Goal: Task Accomplishment & Management: Complete application form

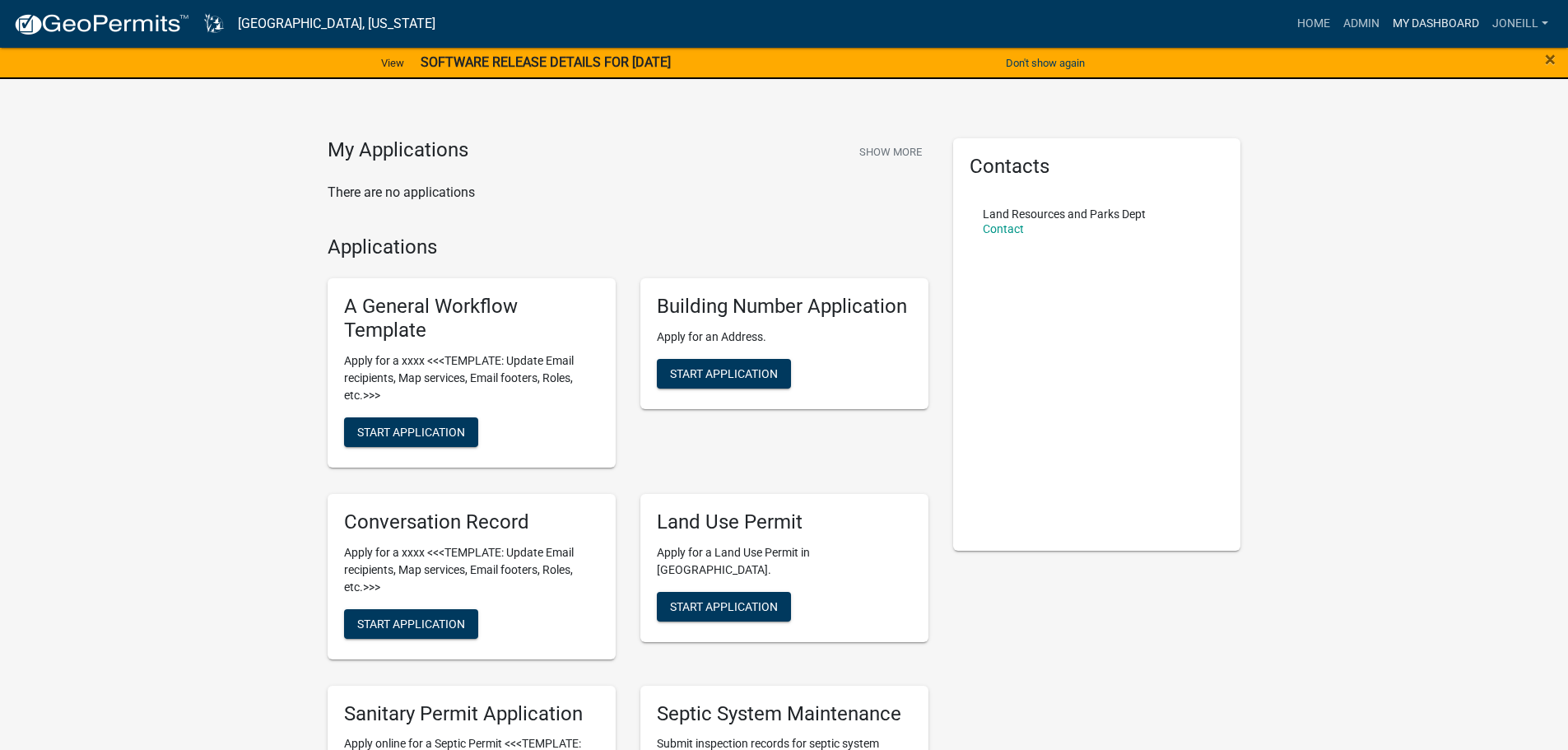
click at [1419, 21] on link "My Dashboard" at bounding box center [1436, 24] width 99 height 31
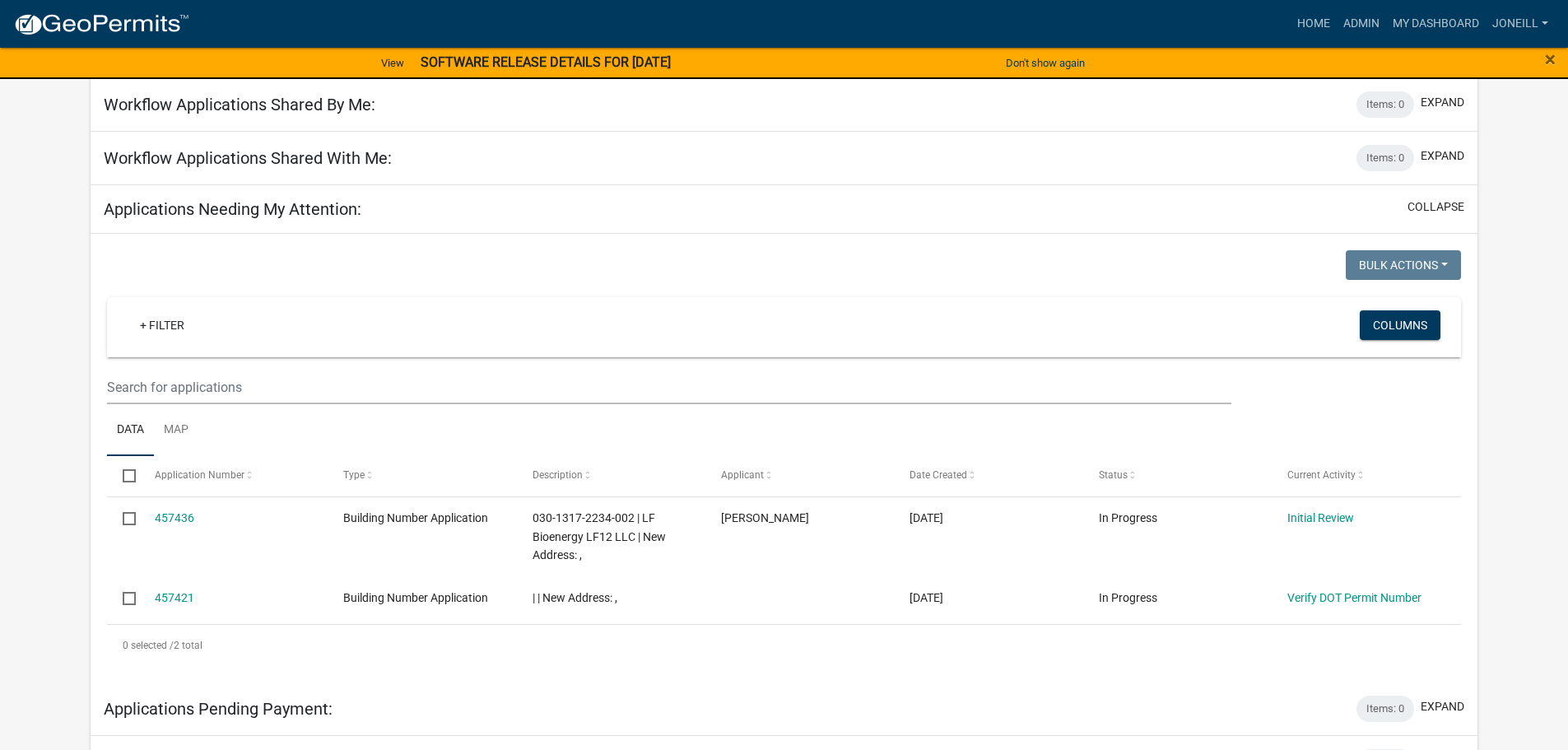
scroll to position [659, 0]
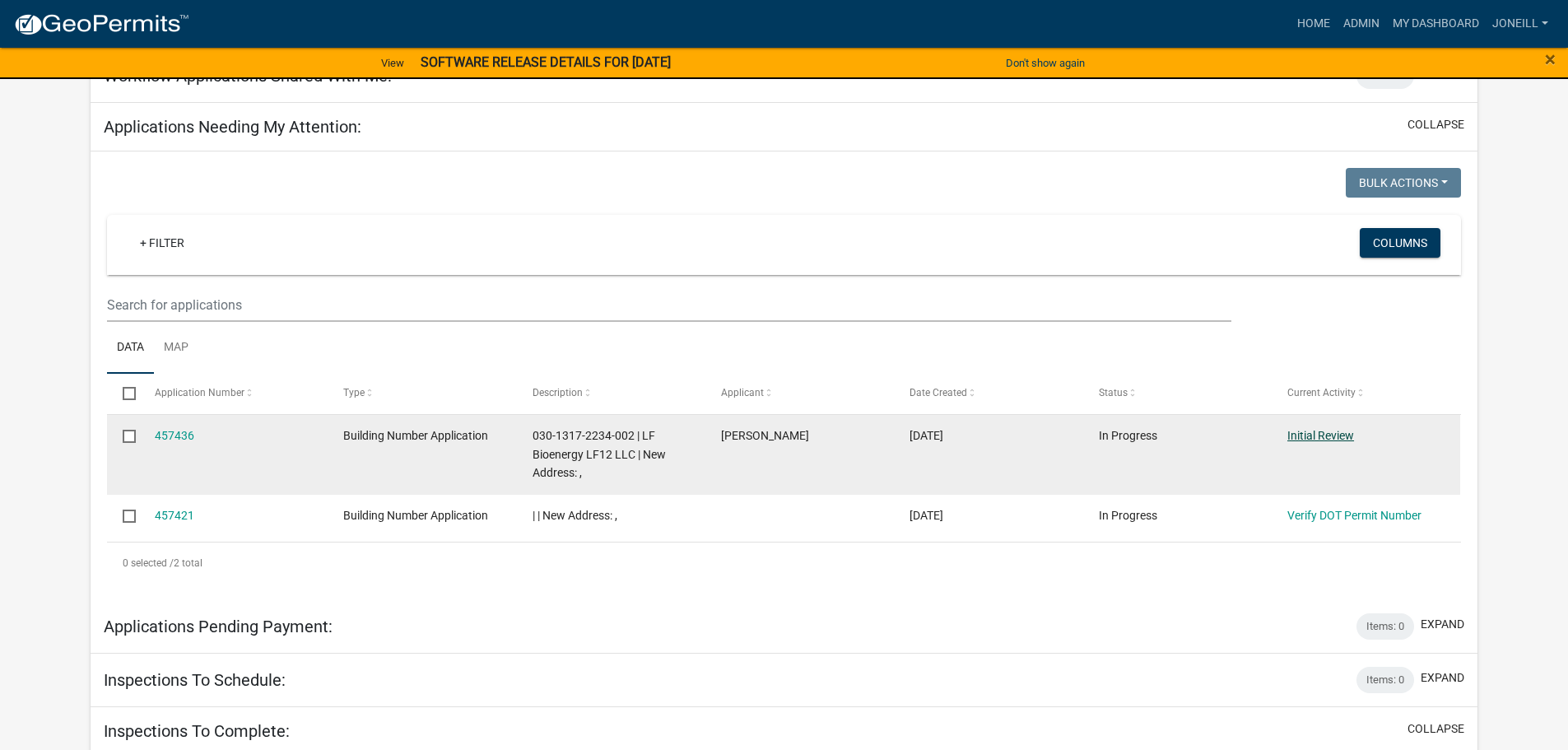
click at [1322, 429] on link "Initial Review" at bounding box center [1320, 436] width 67 height 13
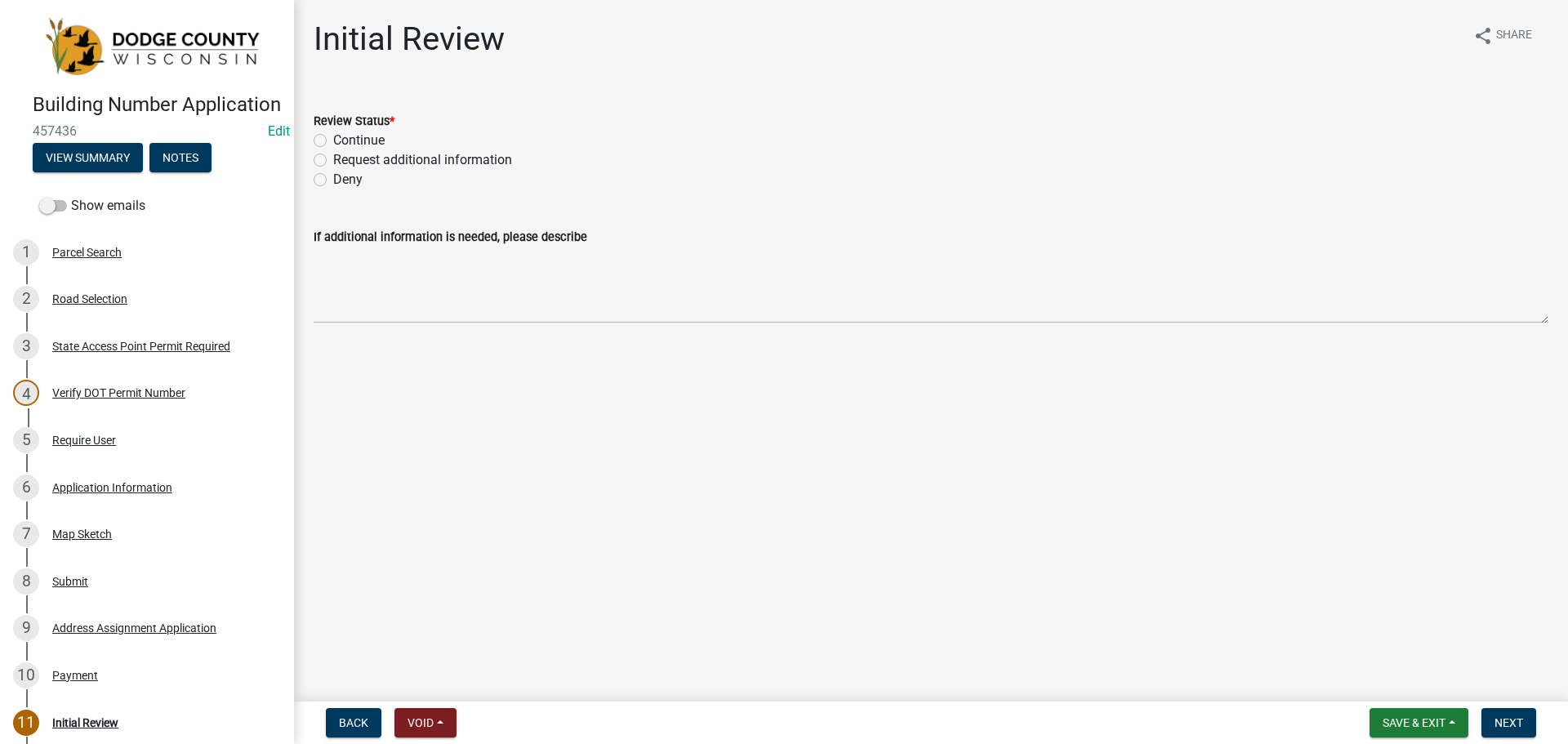
click at [321, 133] on div "Continue" at bounding box center [930, 140] width 1235 height 19
click at [333, 140] on label "Continue" at bounding box center [359, 140] width 52 height 19
click at [333, 140] on input "Continue" at bounding box center [339, 135] width 11 height 11
radio input "true"
click at [1511, 720] on span "Next" at bounding box center [1509, 723] width 28 height 13
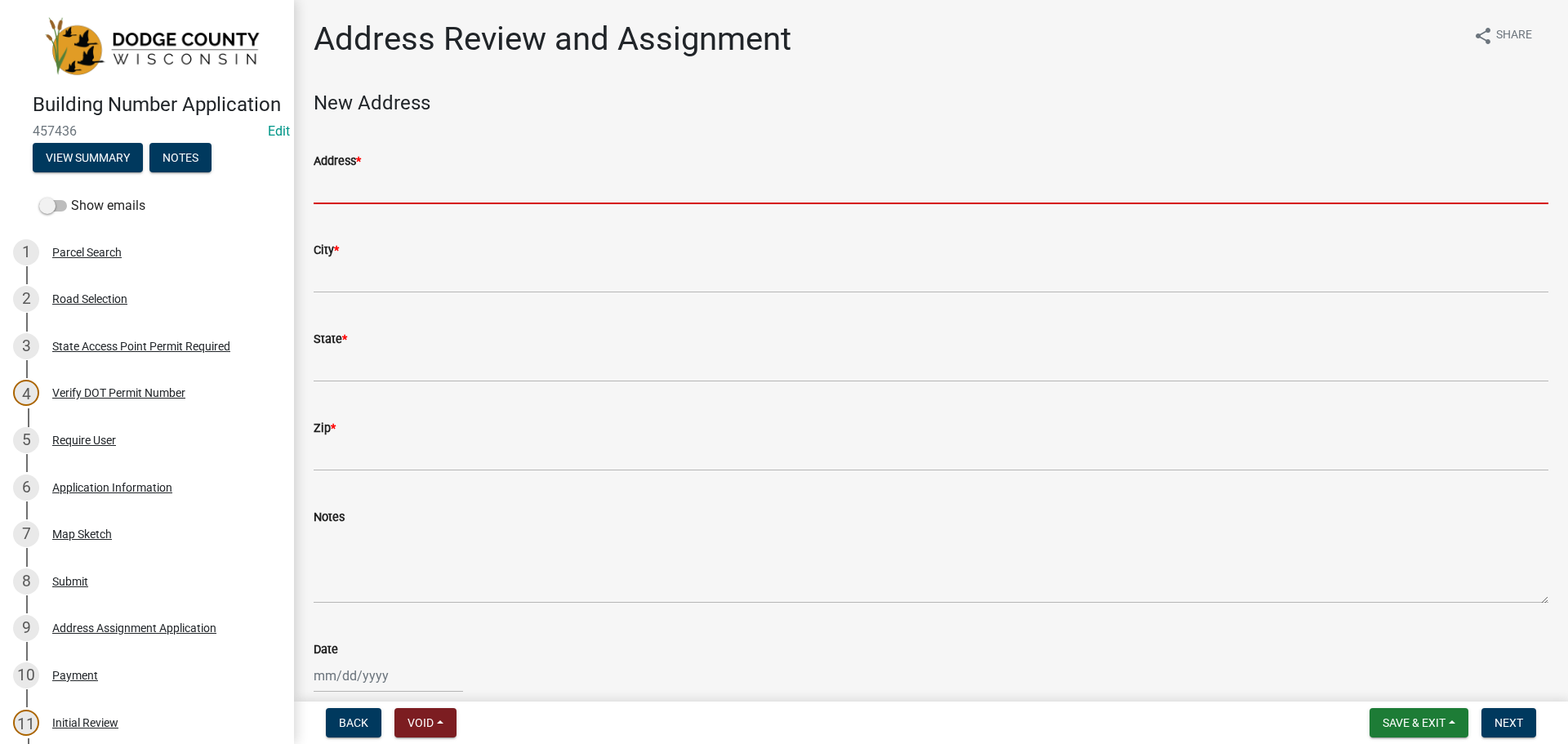
click at [379, 191] on input "Address *" at bounding box center [930, 187] width 1235 height 33
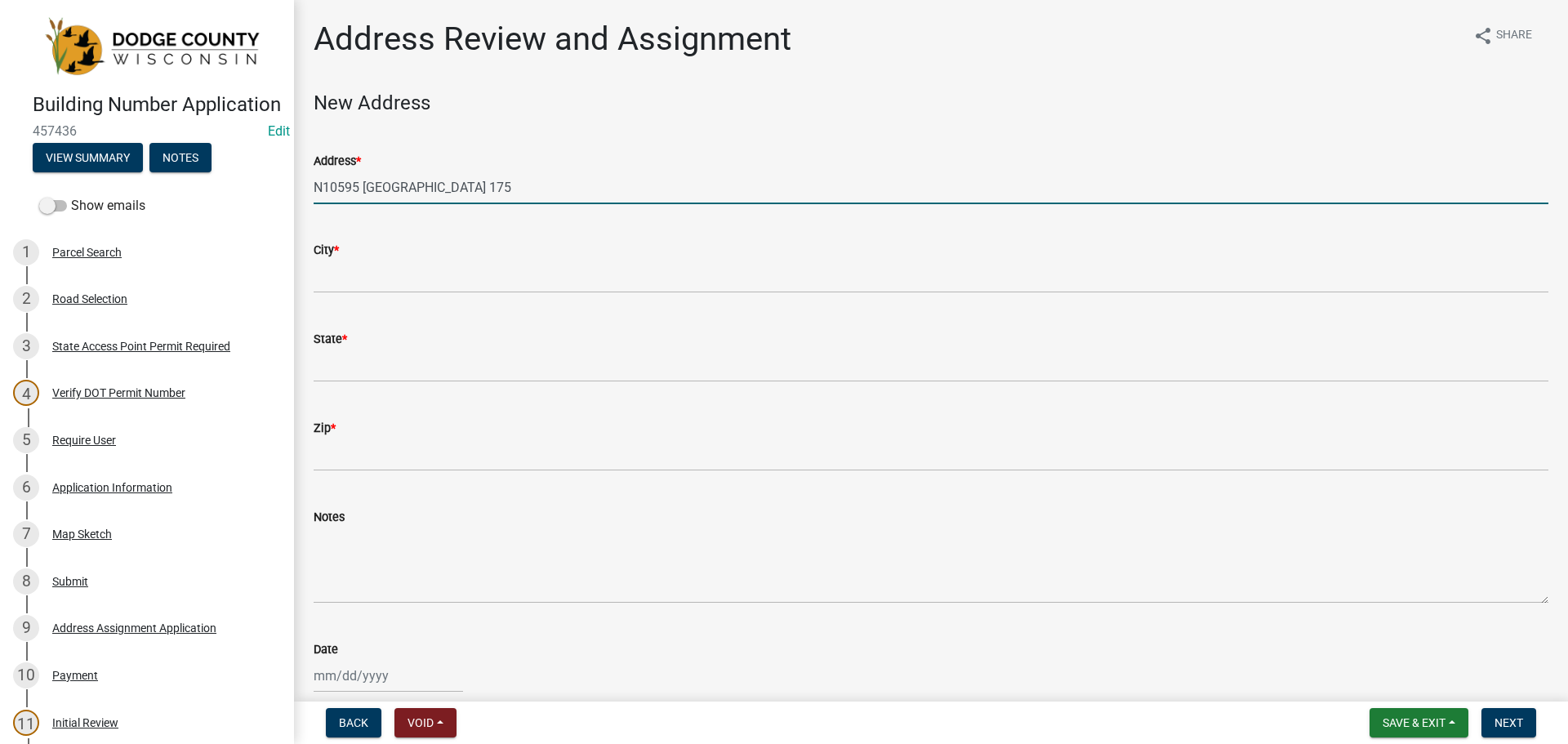
type input "N10595 [GEOGRAPHIC_DATA] 175"
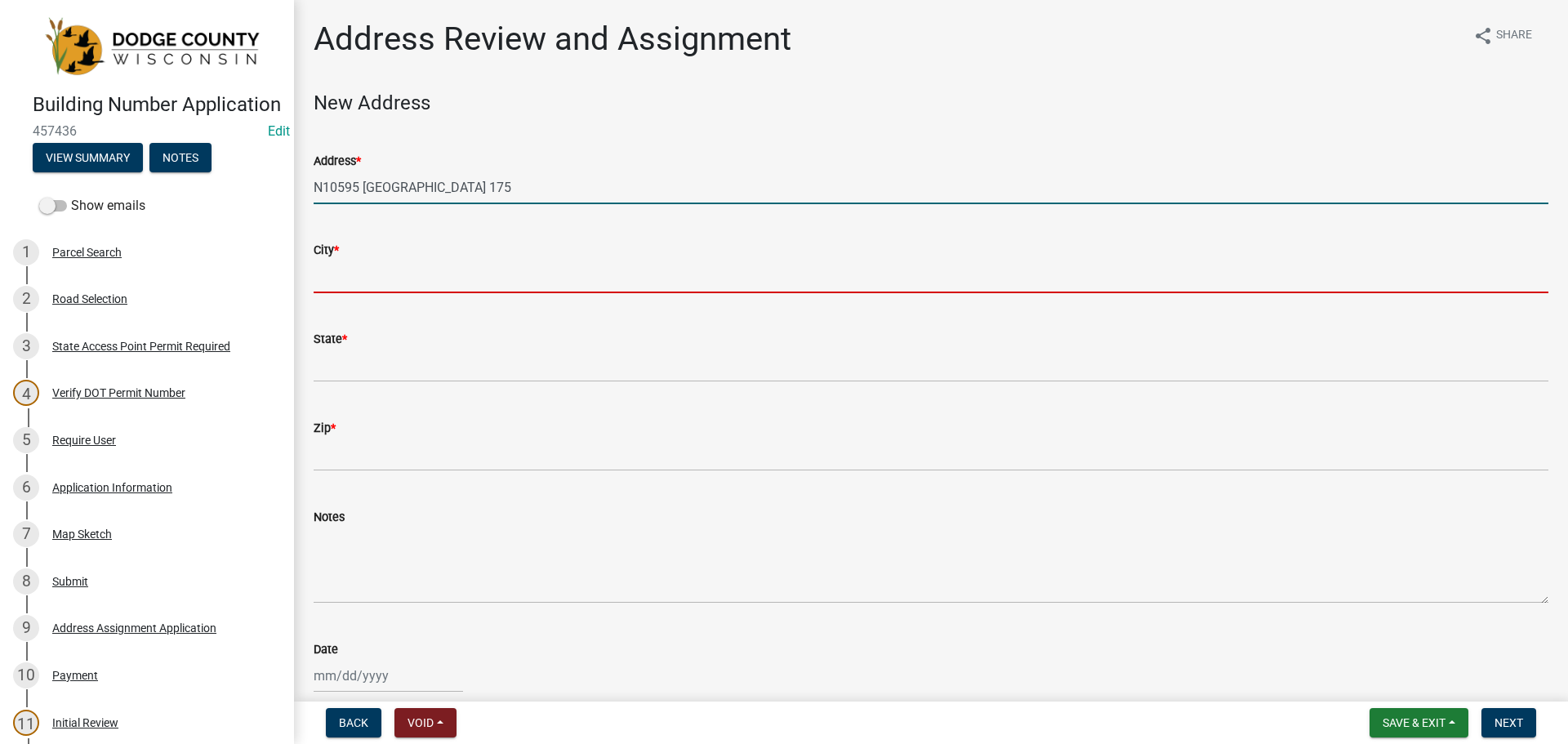
click at [369, 283] on input "City *" at bounding box center [930, 277] width 1235 height 33
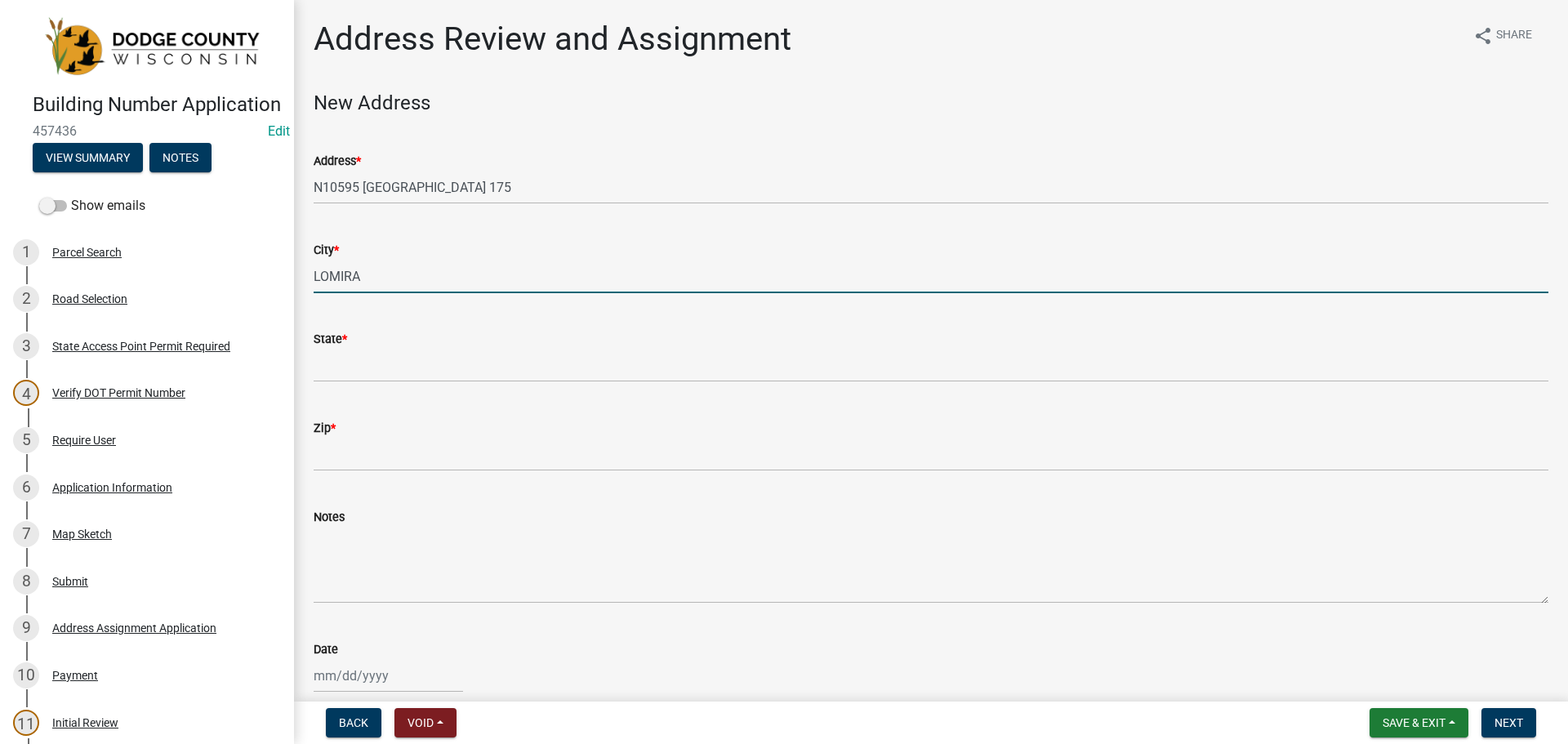
type input "LOMIRA"
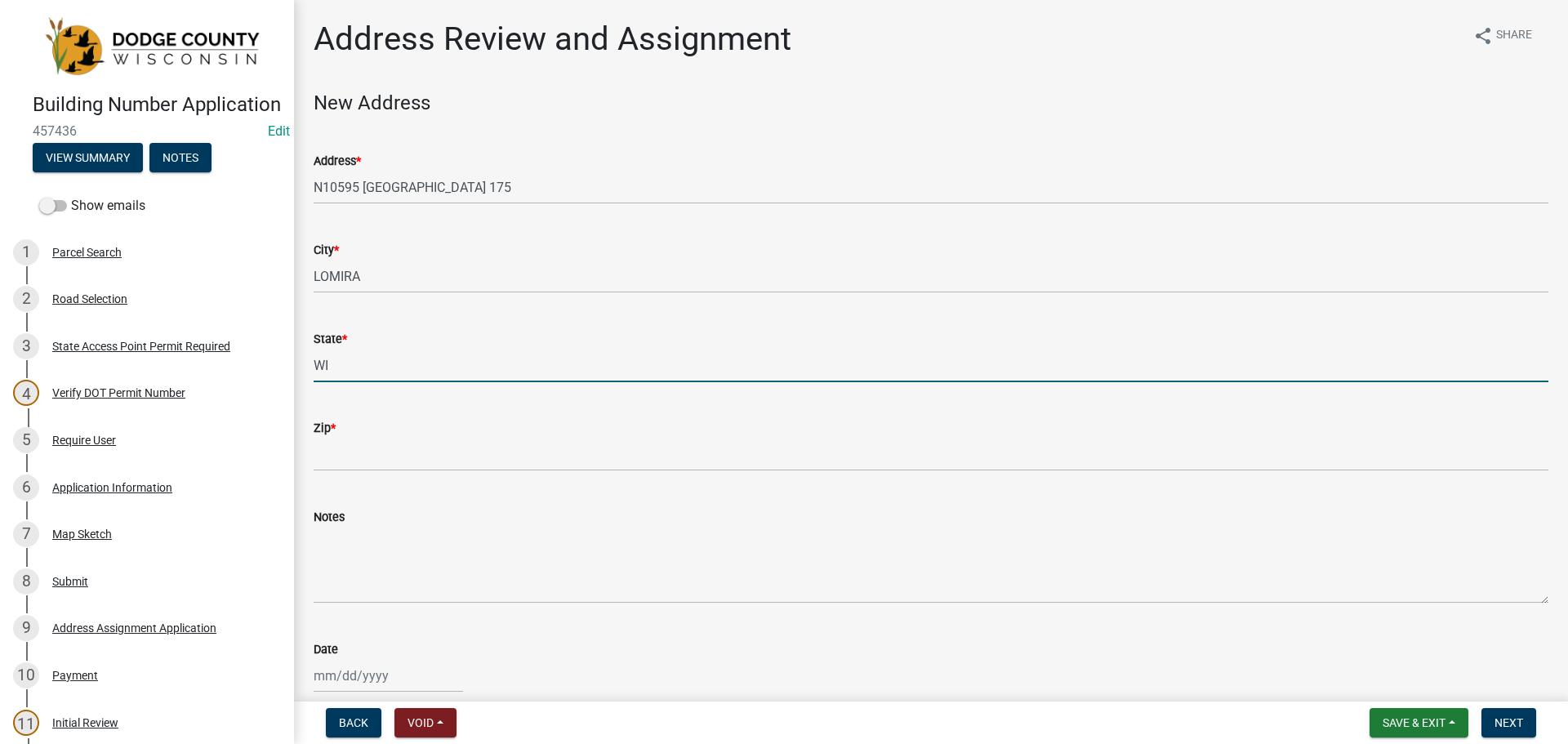
type input "WI"
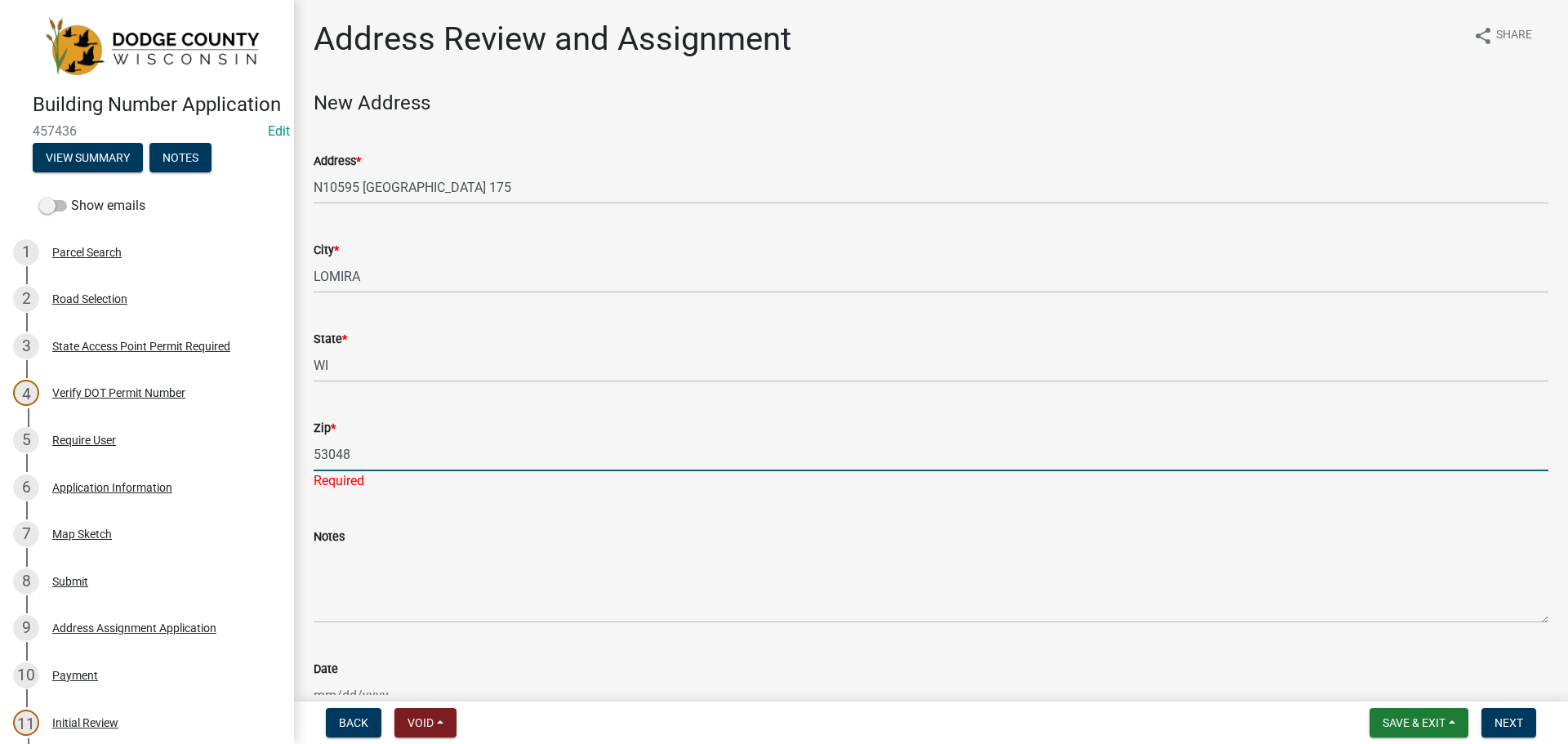
type input "53048"
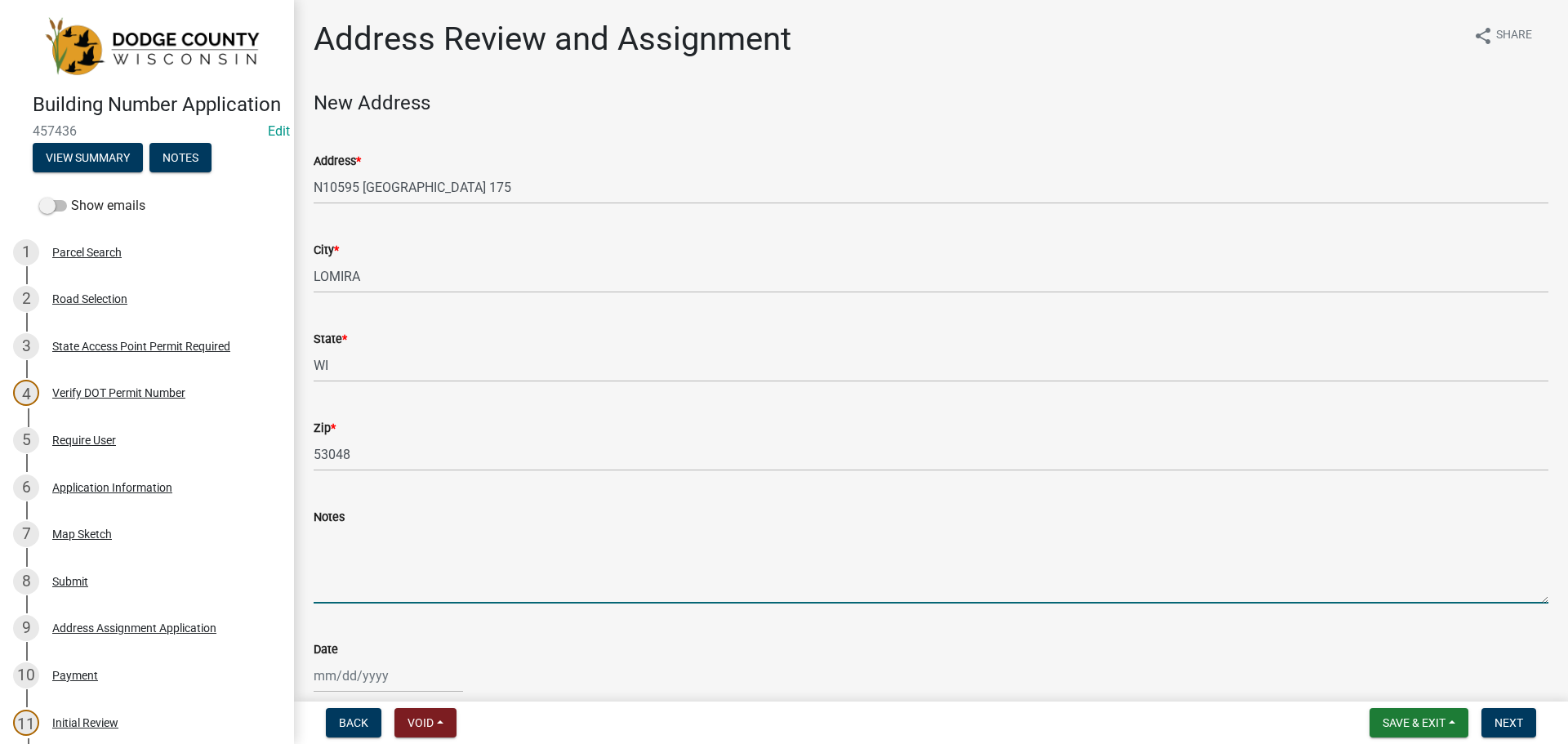
click at [372, 554] on textarea "Notes" at bounding box center [930, 565] width 1235 height 77
click at [410, 578] on textarea "Activity Number: 2025-0840 Paid online with CC New number for digester on [PERS…" at bounding box center [930, 565] width 1235 height 77
click at [384, 577] on textarea "Activity Number: 2025-0840 Paid online with CC New number for digester on [PERS…" at bounding box center [930, 565] width 1235 height 77
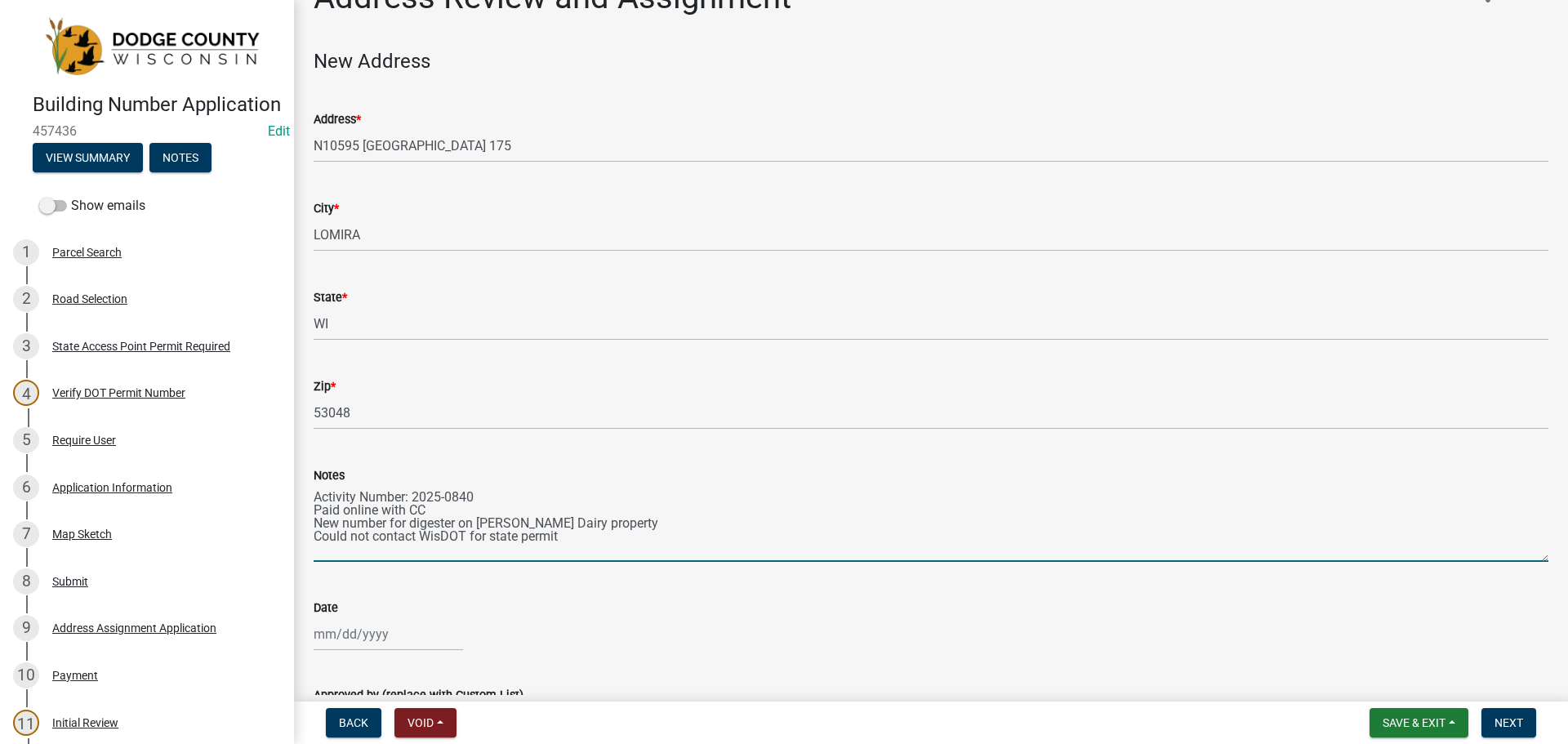
scroll to position [82, 0]
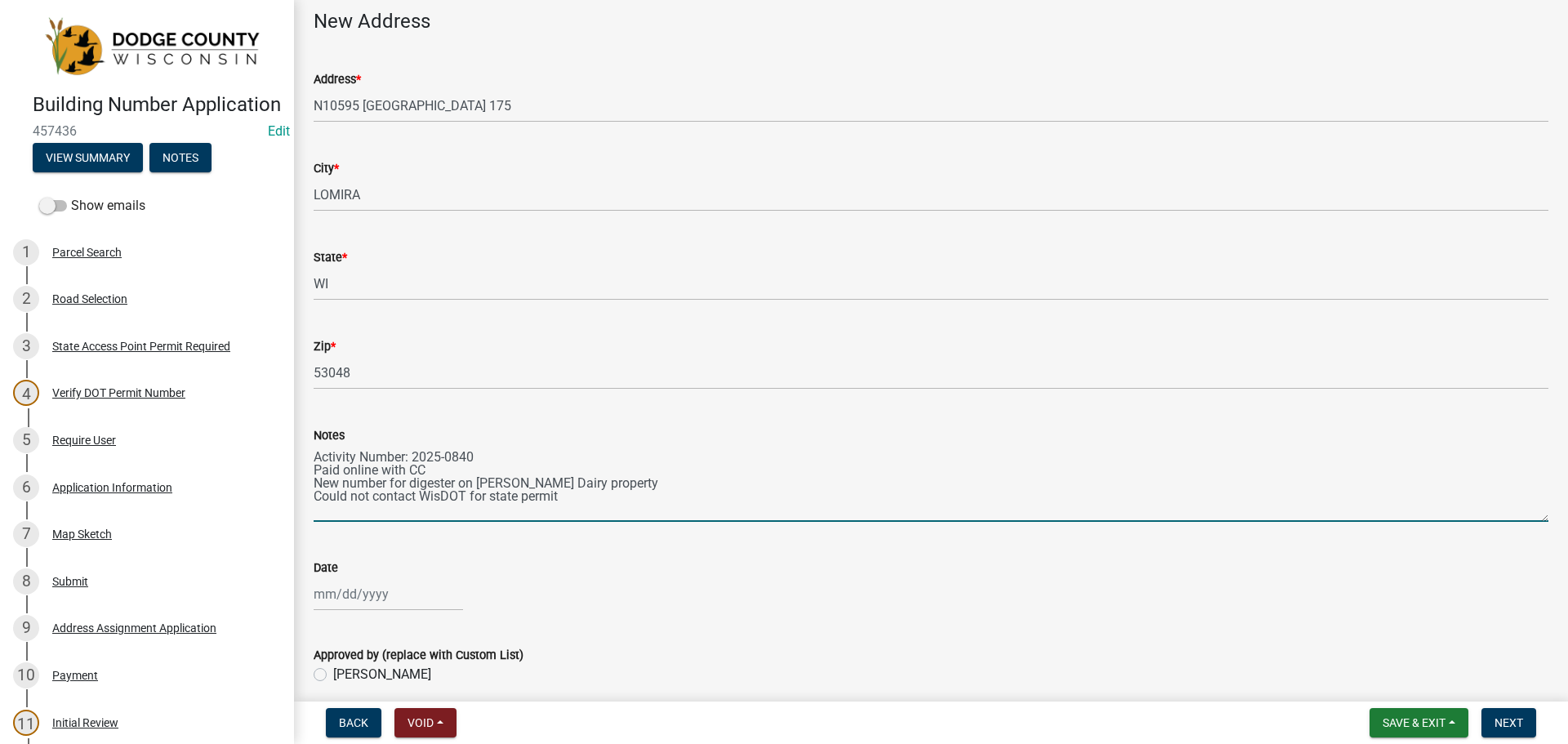
type textarea "Activity Number: 2025-0840 Paid online with CC New number for digester on [PERS…"
click at [375, 602] on div at bounding box center [388, 594] width 150 height 33
select select "9"
select select "2025"
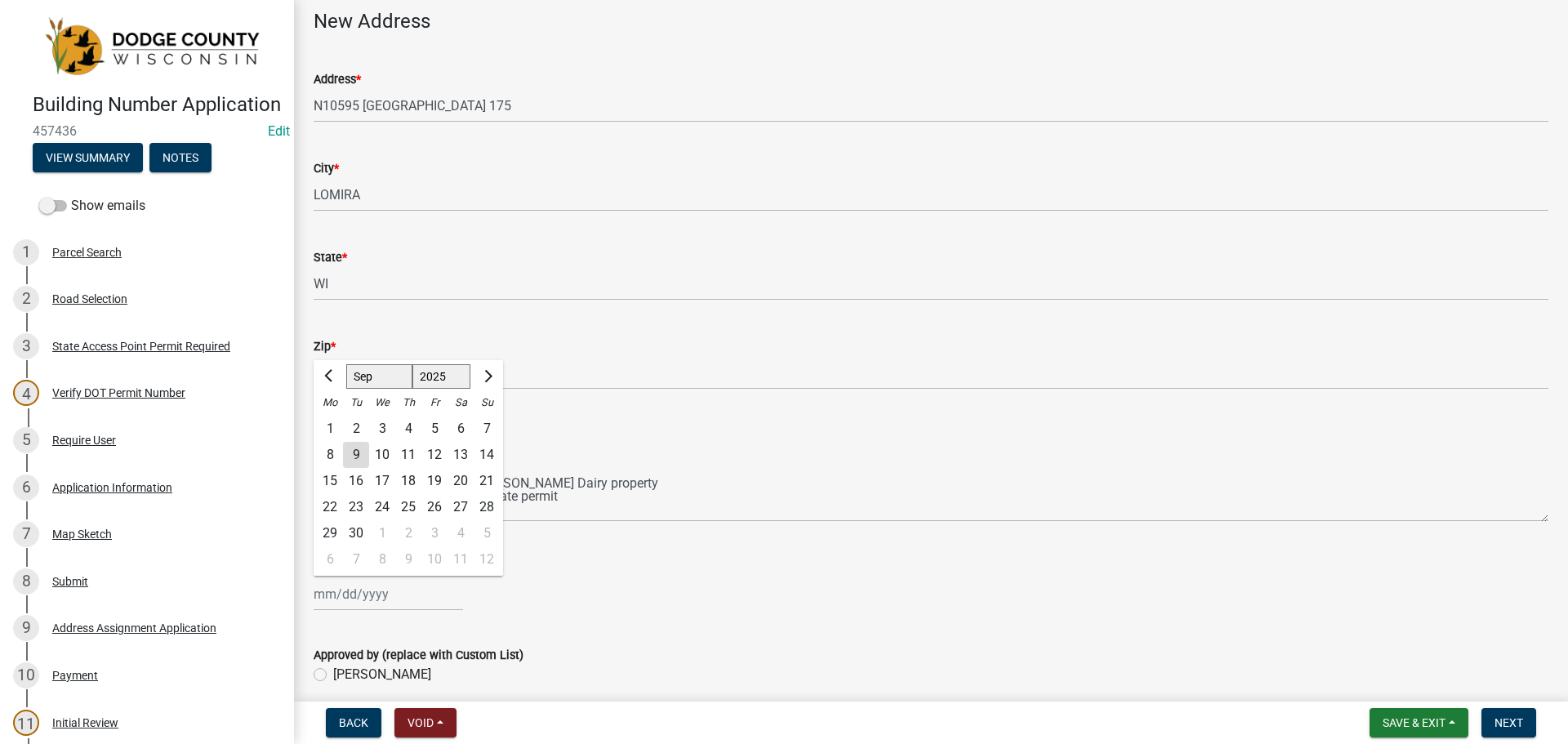
click at [356, 456] on div "9" at bounding box center [355, 455] width 26 height 26
type input "[DATE]"
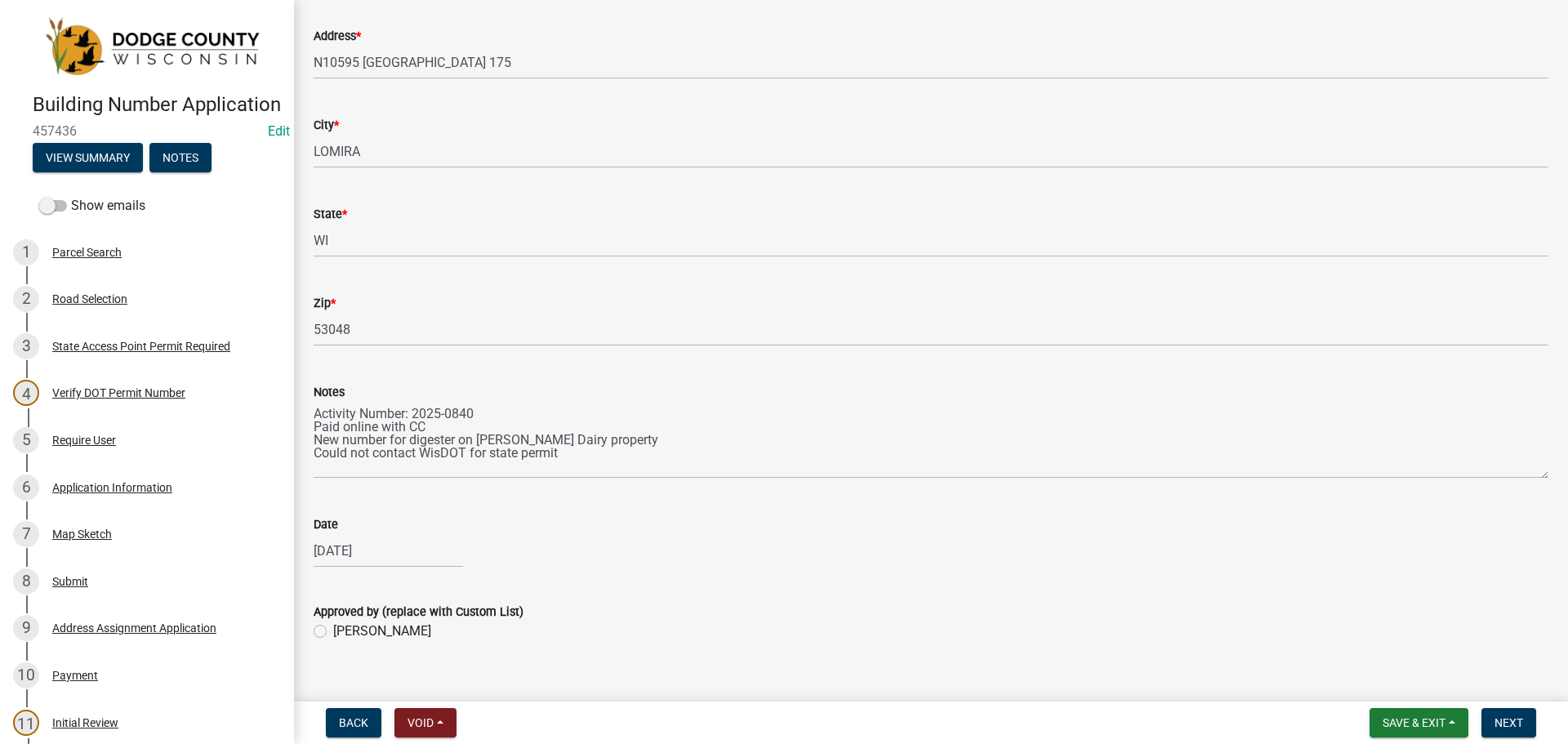
scroll to position [150, 0]
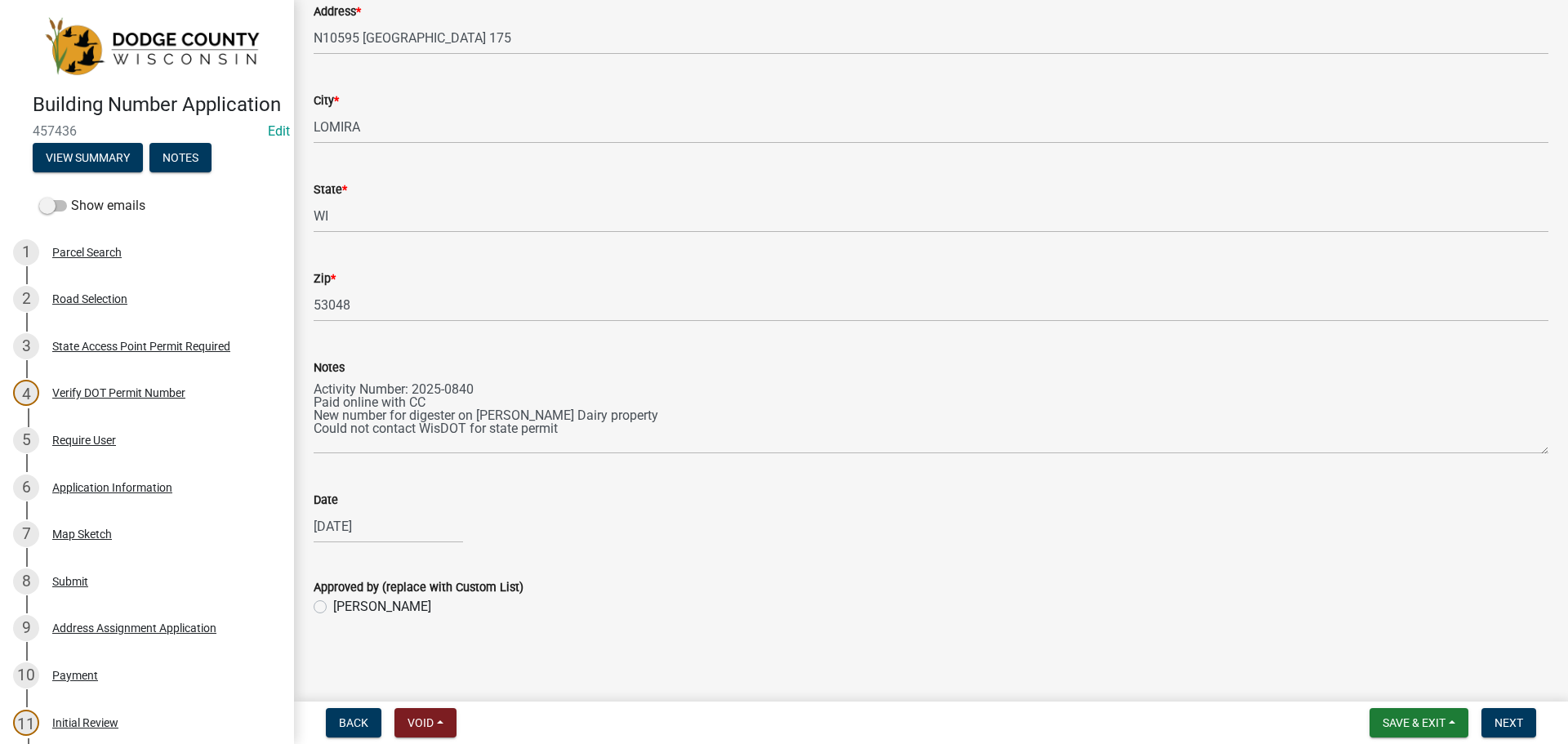
click at [333, 607] on label "[PERSON_NAME]" at bounding box center [382, 606] width 98 height 19
click at [333, 607] on input "[PERSON_NAME]" at bounding box center [339, 602] width 11 height 11
radio input "true"
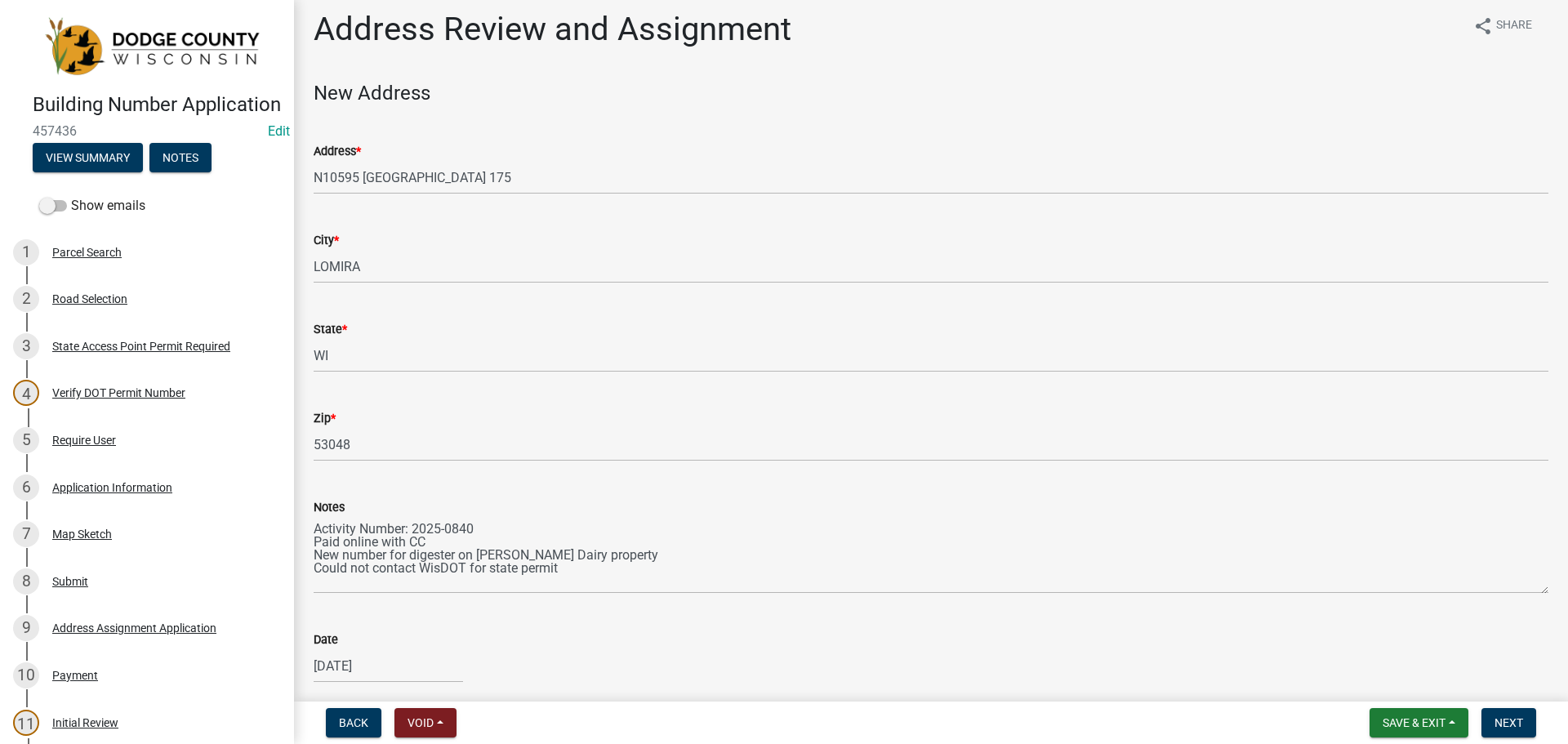
scroll to position [0, 0]
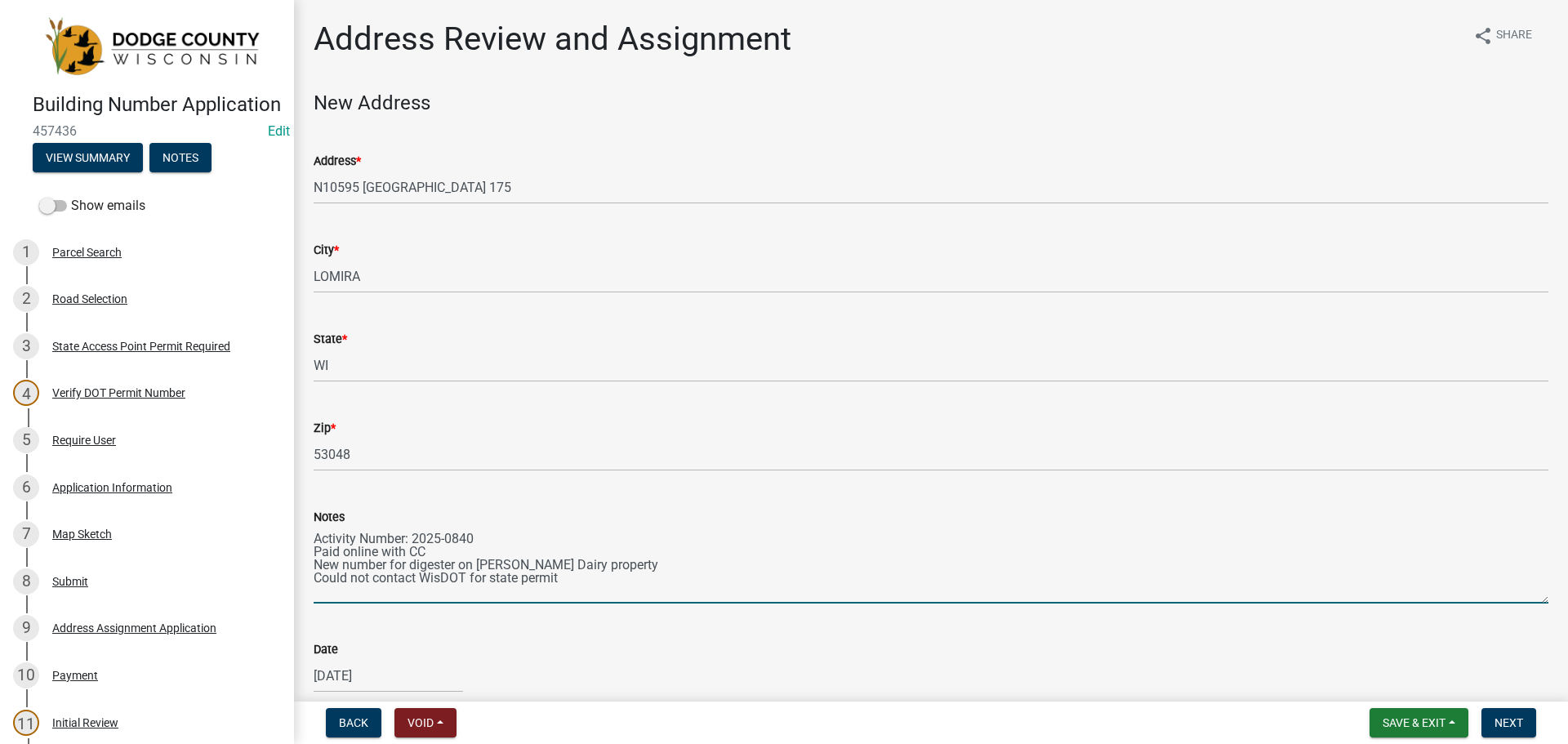
click at [341, 585] on textarea "Activity Number: 2025-0840 Paid online with CC New number for digester on [PERS…" at bounding box center [930, 565] width 1235 height 77
drag, startPoint x: 369, startPoint y: 580, endPoint x: 312, endPoint y: 582, distance: 57.0
click at [312, 582] on div "Notes Activity Number: 2025-0840 Paid online with CC New number for digester on…" at bounding box center [931, 543] width 1260 height 120
drag, startPoint x: 365, startPoint y: 575, endPoint x: 304, endPoint y: 578, distance: 61.1
click at [304, 578] on div "Notes Activity Number: 2025-0840 Paid online with CC New number for digester on…" at bounding box center [931, 543] width 1260 height 120
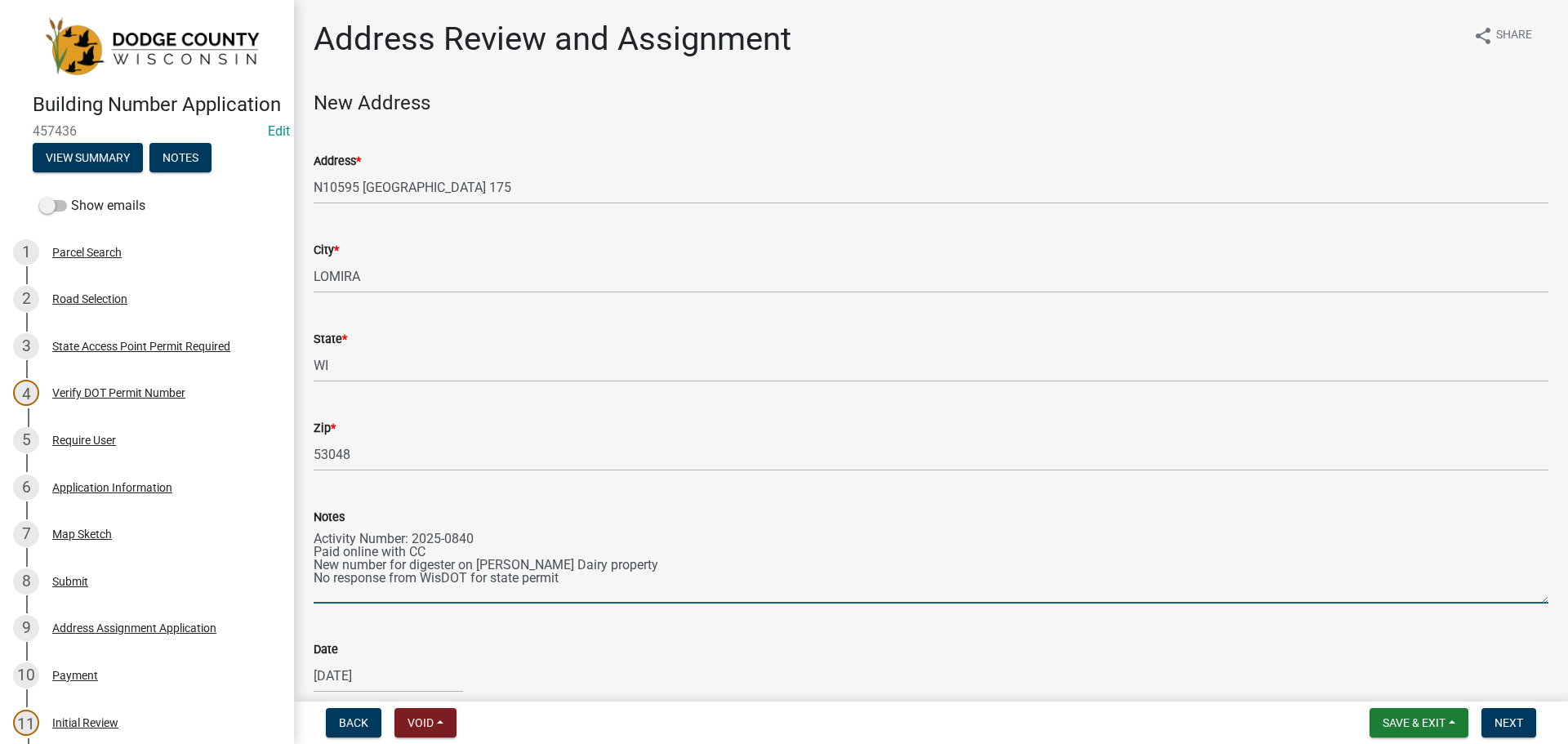
drag, startPoint x: 486, startPoint y: 581, endPoint x: 471, endPoint y: 579, distance: 15.1
click at [471, 579] on textarea "Activity Number: 2025-0840 Paid online with CC New number for digester on [PERS…" at bounding box center [930, 565] width 1235 height 77
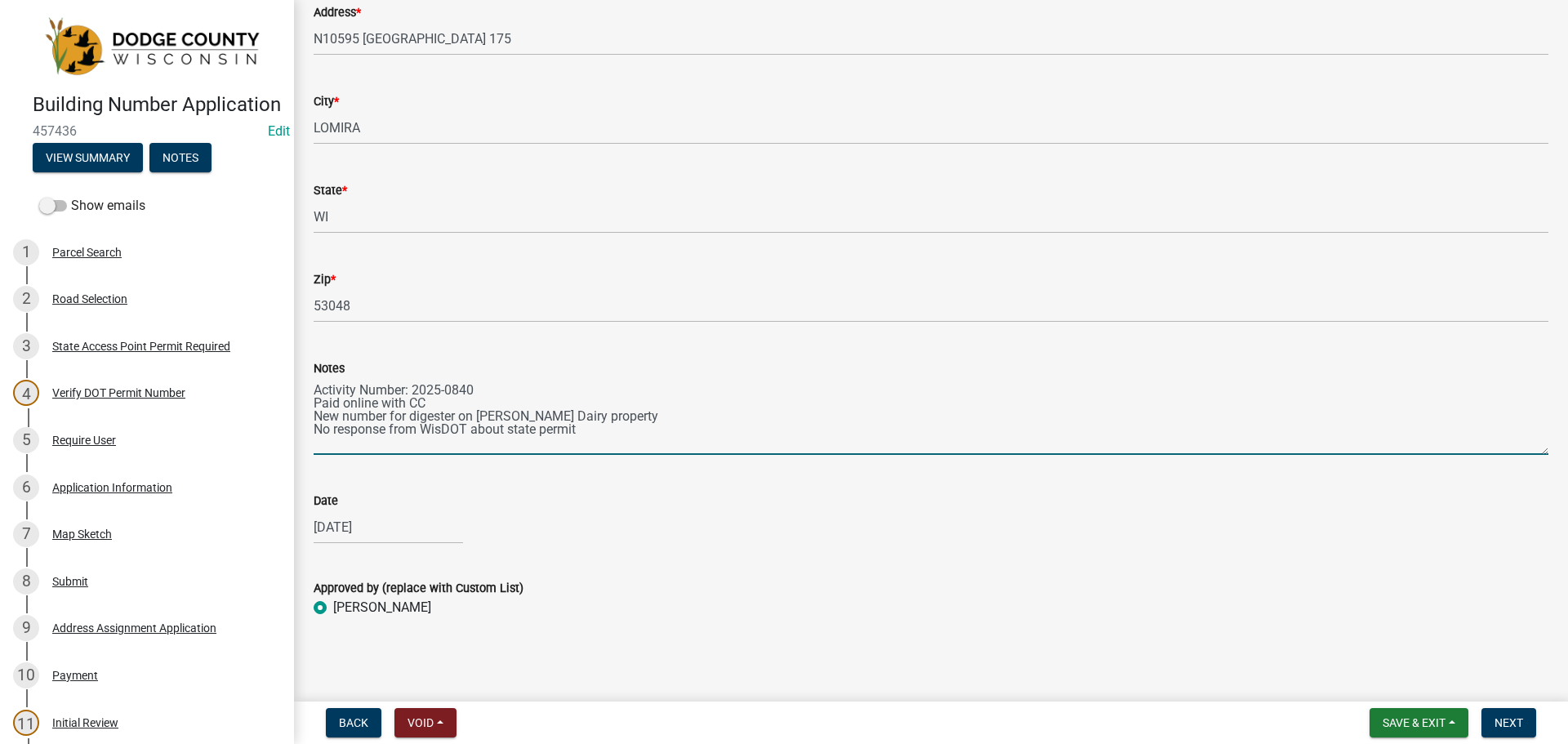
scroll to position [150, 0]
type textarea "Activity Number: 2025-0840 Paid online with CC New number for digester on [PERS…"
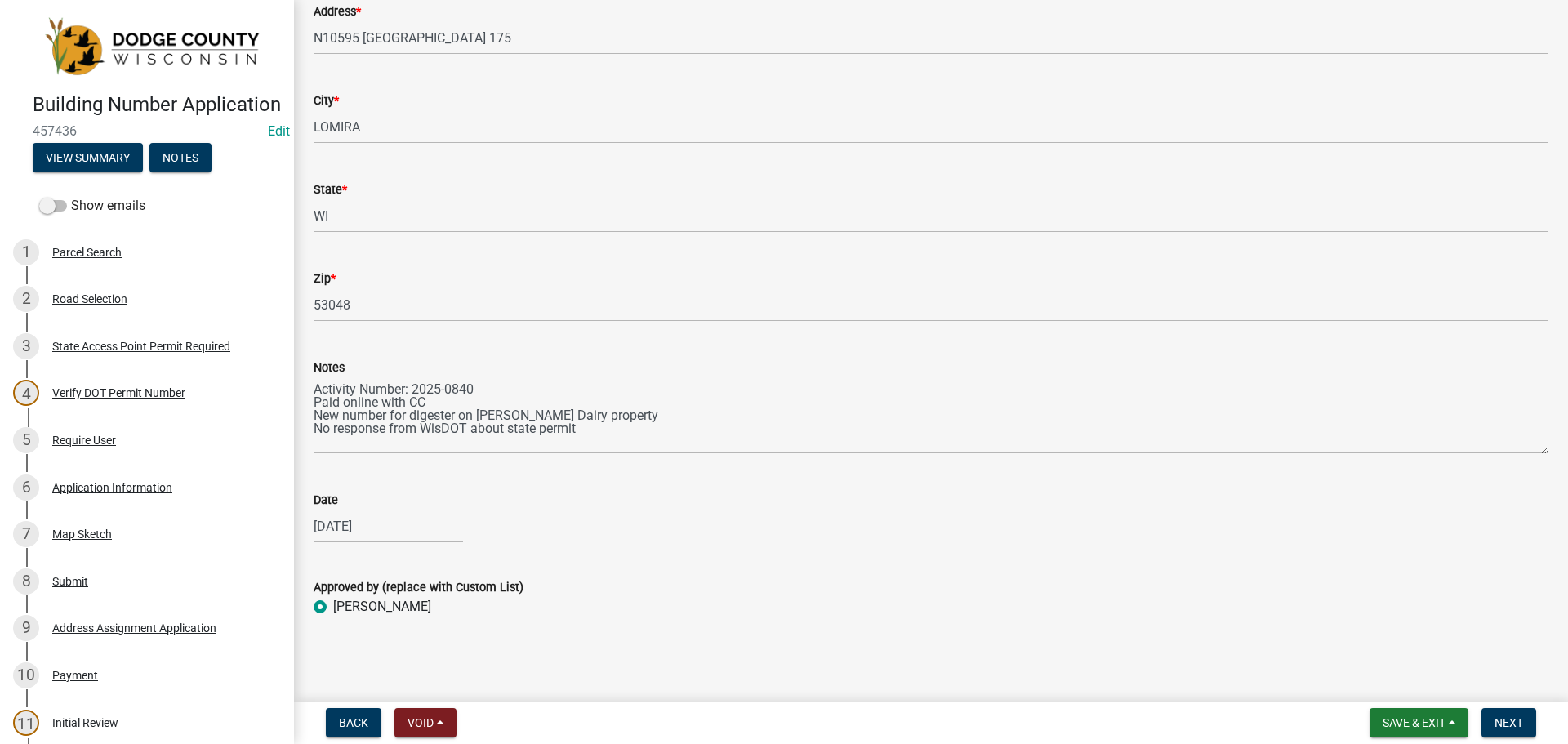
click at [313, 385] on div "Notes Activity Number: 2025-0840 Paid online with CC New number for digester on…" at bounding box center [931, 395] width 1260 height 120
click at [1508, 731] on button "Next" at bounding box center [1508, 722] width 54 height 29
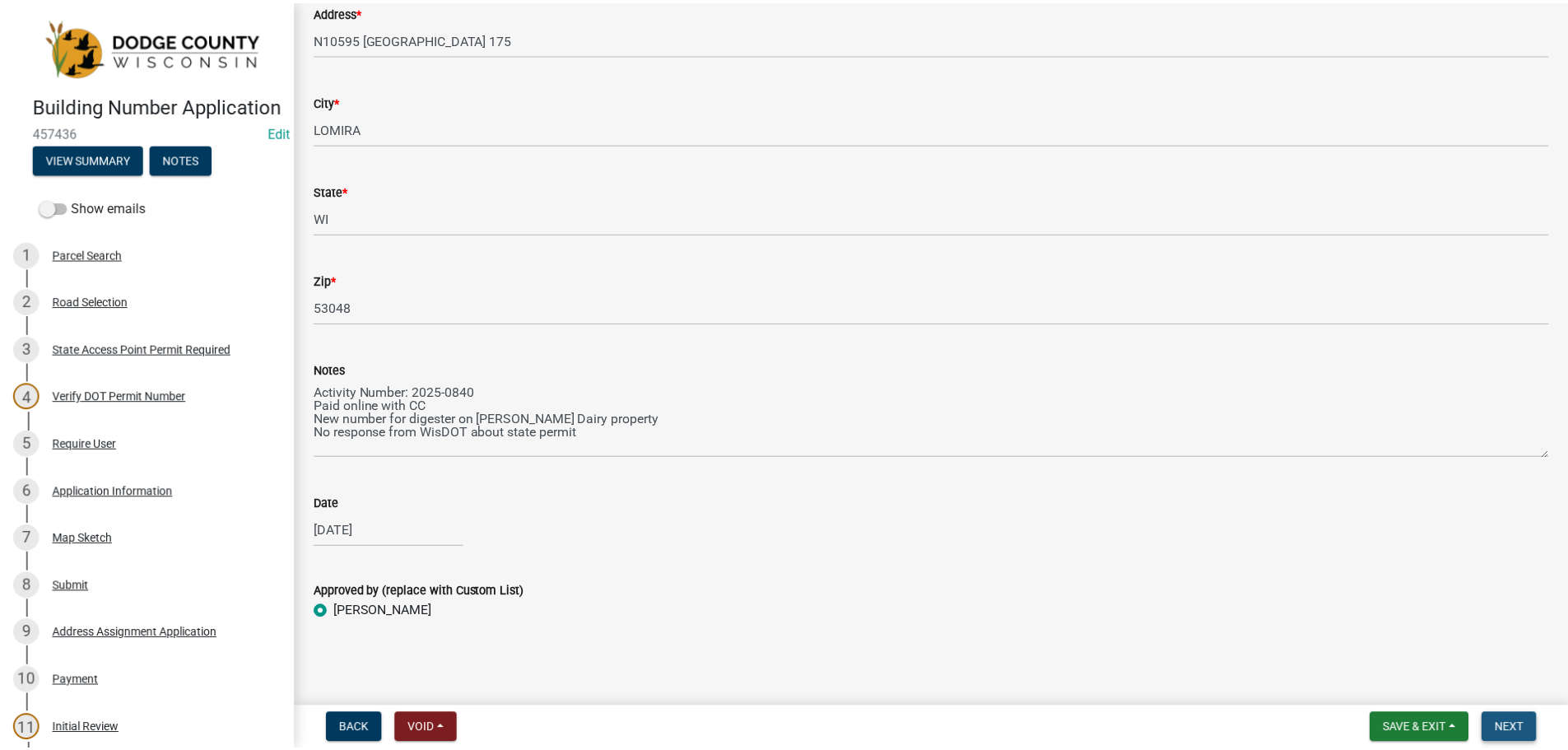
scroll to position [0, 0]
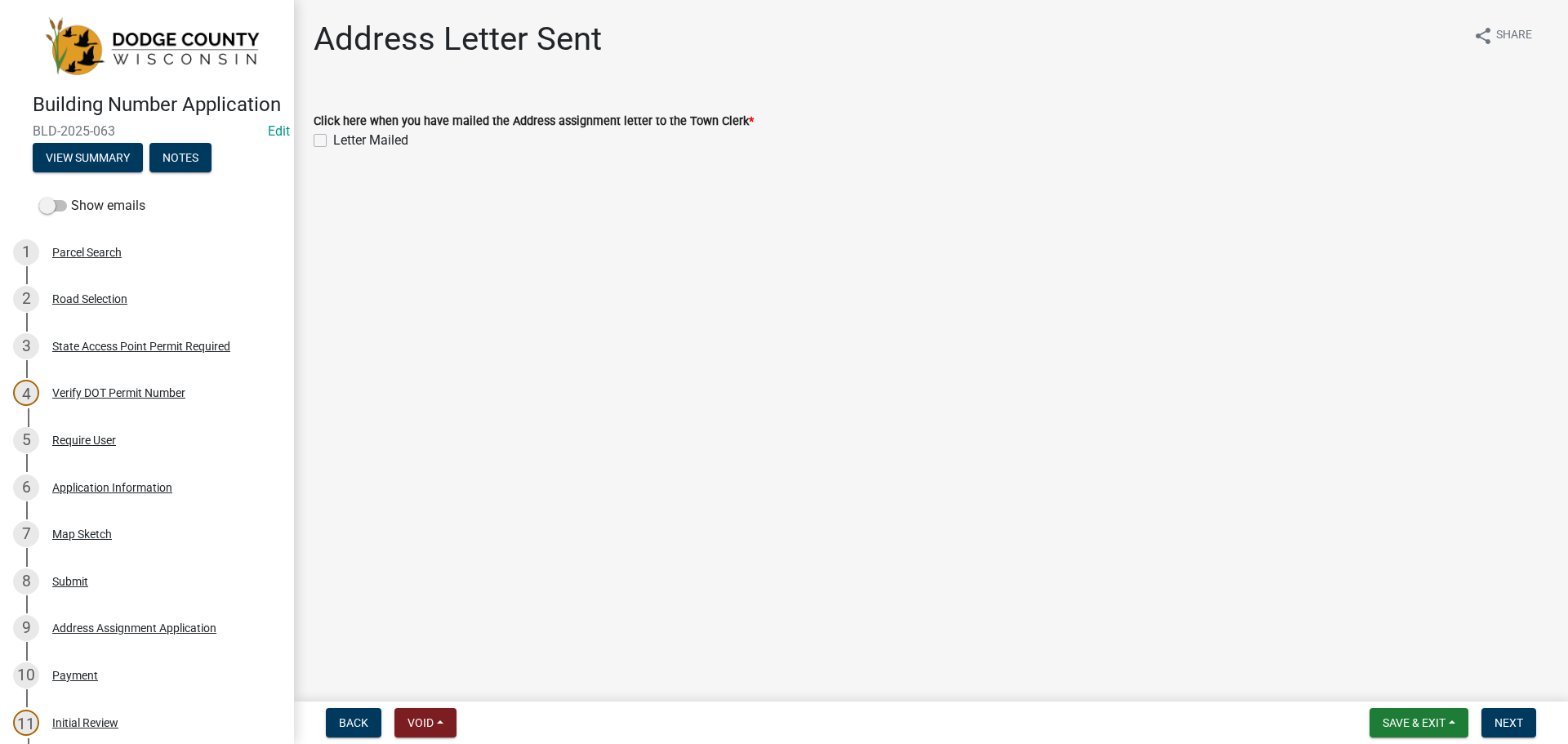
click at [333, 141] on label "Letter Mailed" at bounding box center [371, 140] width 75 height 19
click at [333, 141] on input "Letter Mailed" at bounding box center [339, 135] width 11 height 11
checkbox input "true"
click at [1512, 719] on span "Next" at bounding box center [1509, 723] width 28 height 13
